Goal: Task Accomplishment & Management: Manage account settings

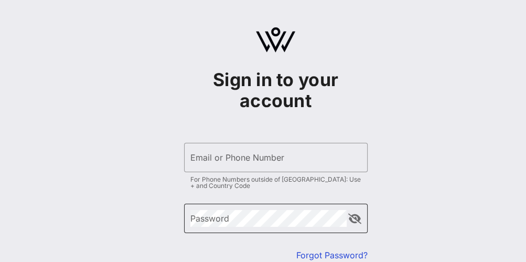
type input "[EMAIL_ADDRESS][DOMAIN_NAME]"
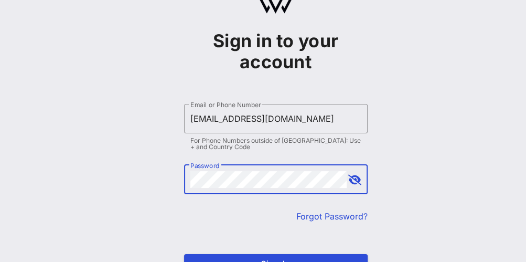
scroll to position [108, 0]
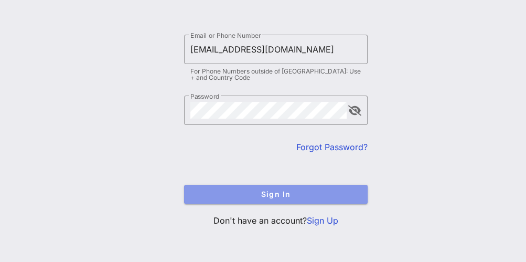
click at [265, 189] on span "Sign In" at bounding box center [275, 193] width 167 height 9
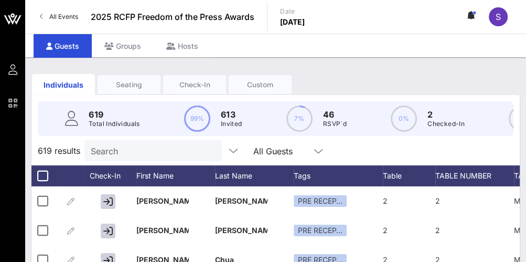
click at [267, 85] on div "Custom" at bounding box center [260, 85] width 63 height 10
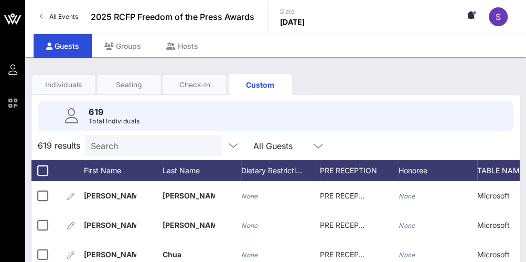
click at [204, 84] on div "Check-In" at bounding box center [194, 85] width 63 height 10
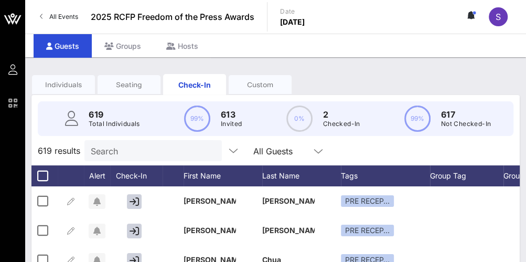
click at [52, 84] on div "Individuals" at bounding box center [63, 85] width 63 height 10
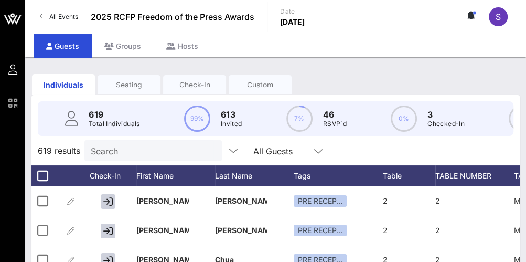
click at [486, 68] on div "Individuals Seating Check-In Custom" at bounding box center [275, 85] width 488 height 34
click at [189, 86] on div "Check-In" at bounding box center [194, 85] width 63 height 10
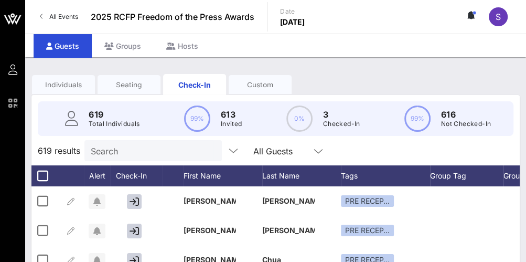
click at [180, 151] on input "Search" at bounding box center [152, 151] width 123 height 14
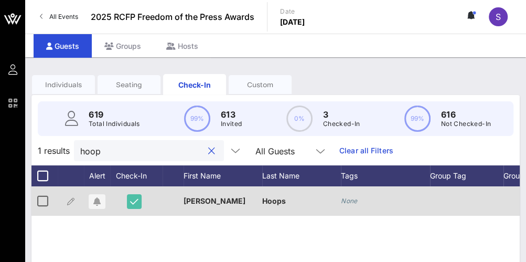
type input "hoop"
click at [131, 197] on icon "button" at bounding box center [134, 201] width 8 height 9
click at [127, 203] on button "button" at bounding box center [134, 201] width 15 height 15
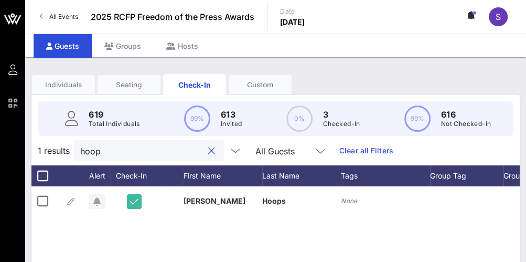
click at [138, 146] on input "hoop" at bounding box center [141, 151] width 123 height 14
click at [136, 145] on input "hoop" at bounding box center [141, 151] width 123 height 14
click at [212, 146] on button "clear icon" at bounding box center [211, 151] width 7 height 10
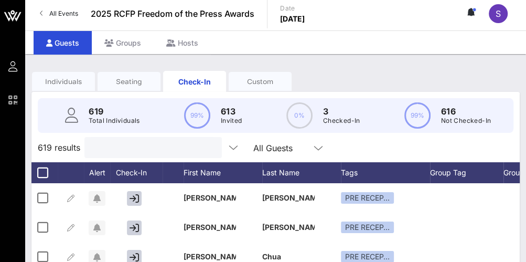
scroll to position [59, 0]
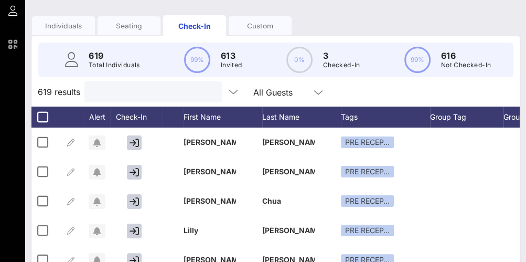
click at [97, 94] on input "text" at bounding box center [152, 92] width 123 height 14
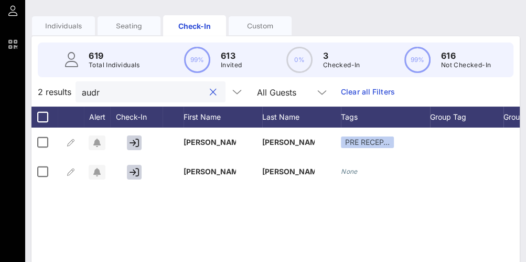
type input "[PERSON_NAME]"
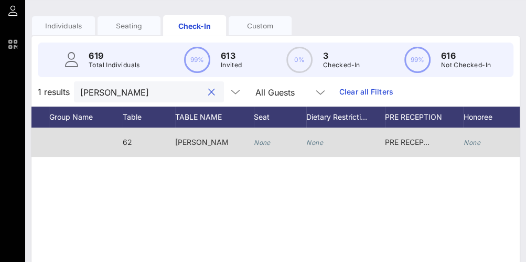
scroll to position [0, 487]
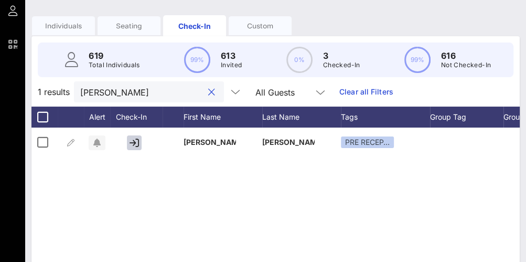
click at [210, 92] on button "clear icon" at bounding box center [211, 92] width 7 height 10
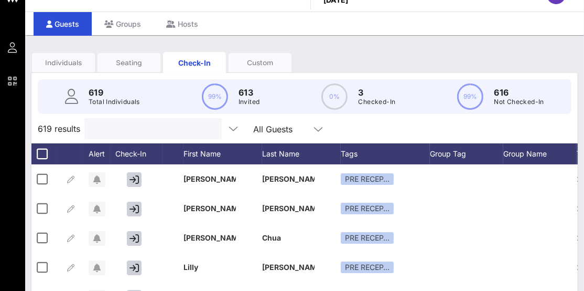
scroll to position [0, 0]
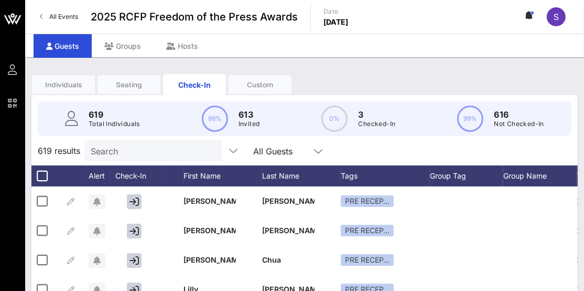
click at [526, 70] on div "Individuals Seating Check-In Custom" at bounding box center [304, 85] width 547 height 34
click at [526, 15] on icon at bounding box center [527, 15] width 3 height 6
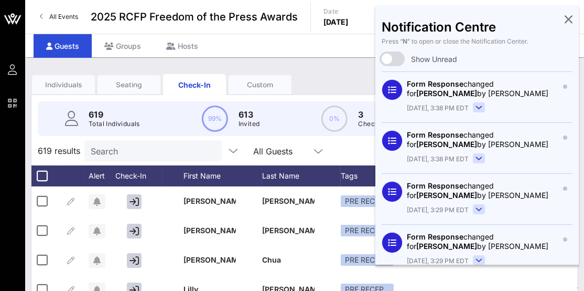
click at [526, 18] on icon at bounding box center [569, 19] width 8 height 2
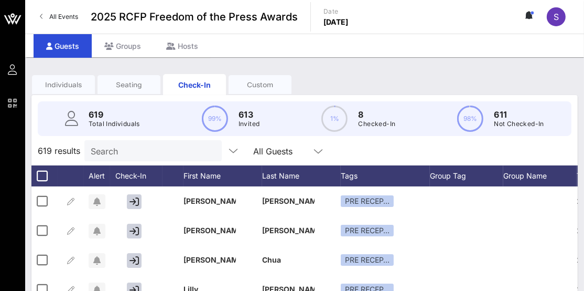
click at [382, 113] on p "8" at bounding box center [376, 114] width 37 height 13
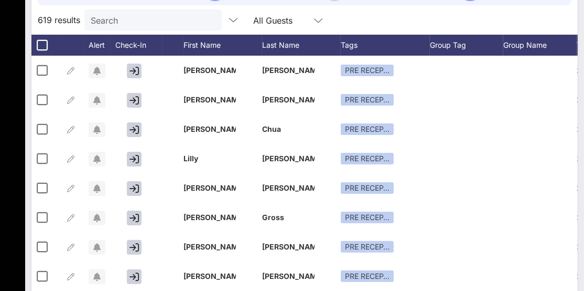
drag, startPoint x: 578, startPoint y: 227, endPoint x: 525, endPoint y: 29, distance: 204.7
click at [526, 24] on div "Individuals Seating Check-In Custom 619 Total Individuals 99% 613 Invited 1% 8 …" at bounding box center [304, 154] width 559 height 454
click at [116, 19] on input "Search" at bounding box center [152, 20] width 123 height 14
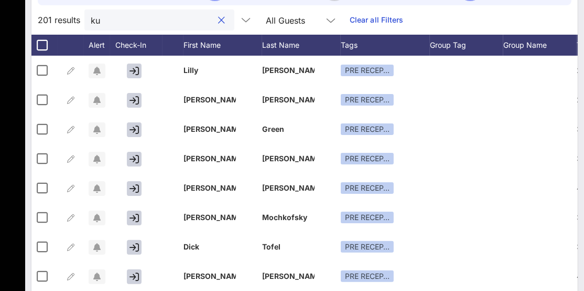
type input "kut"
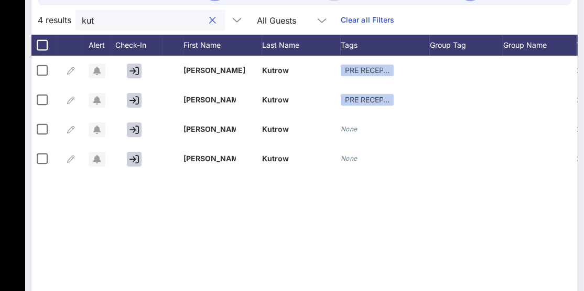
click at [210, 21] on button "clear icon" at bounding box center [213, 20] width 7 height 10
